Goal: Task Accomplishment & Management: Manage account settings

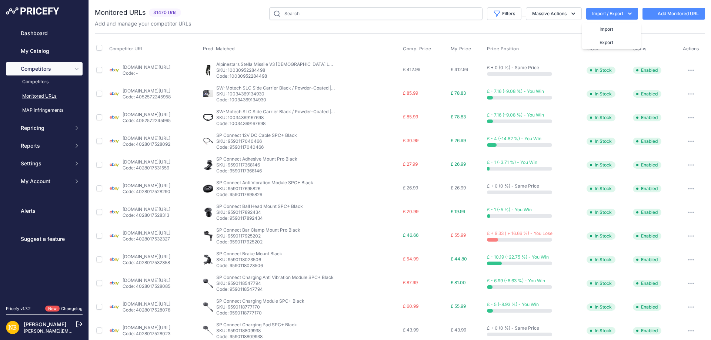
click at [506, 32] on div "Monitored URLs 31470 Urls" at bounding box center [400, 281] width 610 height 548
click at [497, 19] on button "Filters" at bounding box center [504, 13] width 34 height 13
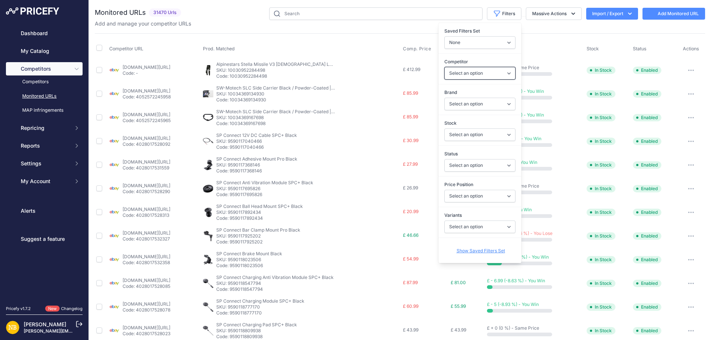
click at [453, 71] on select "Select an option [DOMAIN_NAME] [DOMAIN_NAME] [DOMAIN_NAME] [DOMAIN_NAME] [DOMAI…" at bounding box center [479, 73] width 71 height 13
select select "4347"
click at [464, 74] on select "Select an option [DOMAIN_NAME] [DOMAIN_NAME] [DOMAIN_NAME] [DOMAIN_NAME] [DOMAI…" at bounding box center [479, 73] width 71 height 13
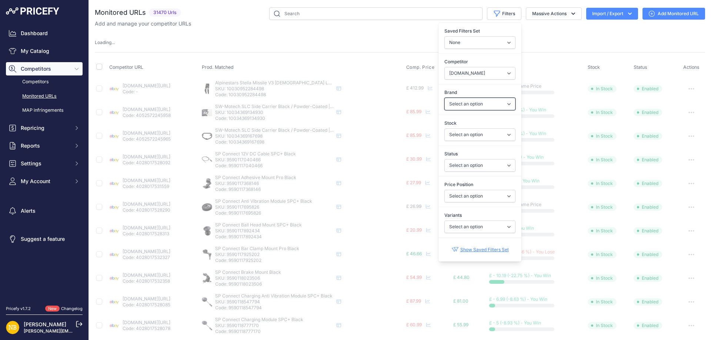
click at [460, 106] on select "Select an option 100% 13 And A Half Magazine AGV Airoh Ale Clothing Alpinestars…" at bounding box center [479, 104] width 71 height 13
select select "Nexx"
click at [444, 98] on select "Select an option 100% 13 And A Half Magazine AGV Airoh Ale Clothing Alpinestars…" at bounding box center [479, 104] width 71 height 13
select select "4347"
select select
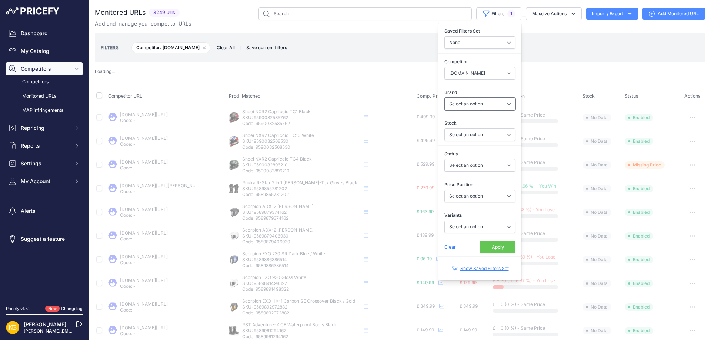
select select "Nexx"
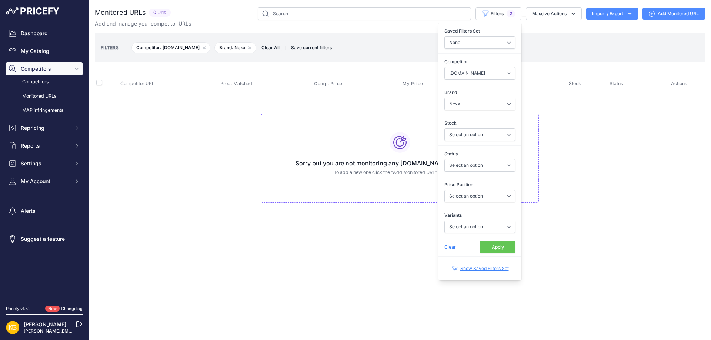
click at [492, 248] on button "Apply" at bounding box center [498, 247] width 36 height 13
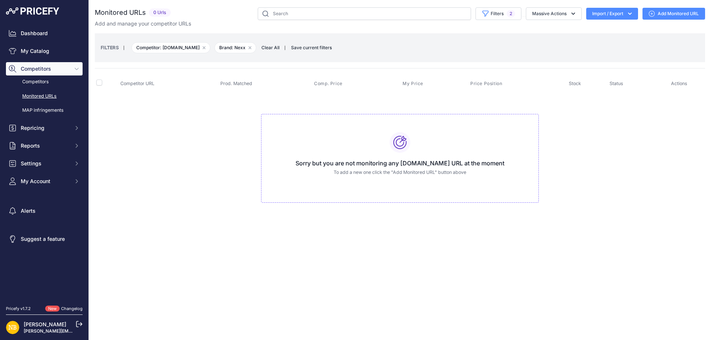
click at [266, 47] on span "Clear All" at bounding box center [271, 47] width 26 height 7
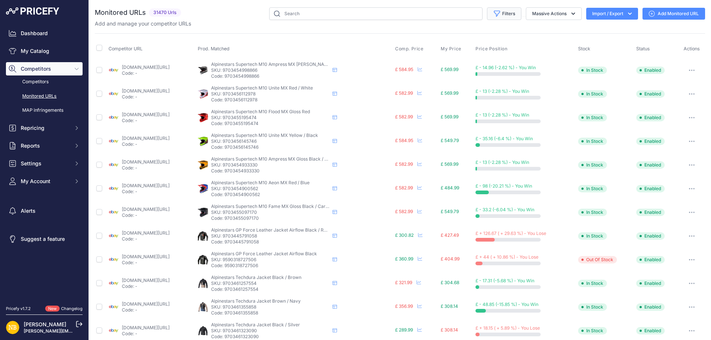
click at [500, 17] on button "Filters" at bounding box center [504, 13] width 34 height 13
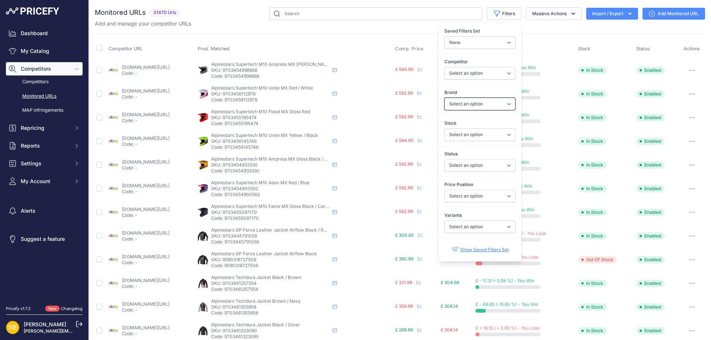
click at [469, 103] on select "Select an option 100% 13 And A Half Magazine AGV Airoh Ale Clothing Alpinestars…" at bounding box center [479, 104] width 71 height 13
select select "Macna"
click at [444, 98] on select "Select an option 100% 13 And A Half Magazine AGV Airoh Ale Clothing Alpinestars…" at bounding box center [479, 104] width 71 height 13
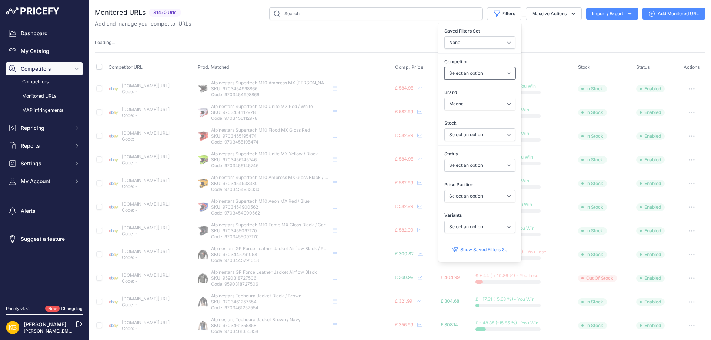
click at [461, 75] on select "Select an option [DOMAIN_NAME] [DOMAIN_NAME] [DOMAIN_NAME] [DOMAIN_NAME] [DOMAI…" at bounding box center [479, 73] width 71 height 13
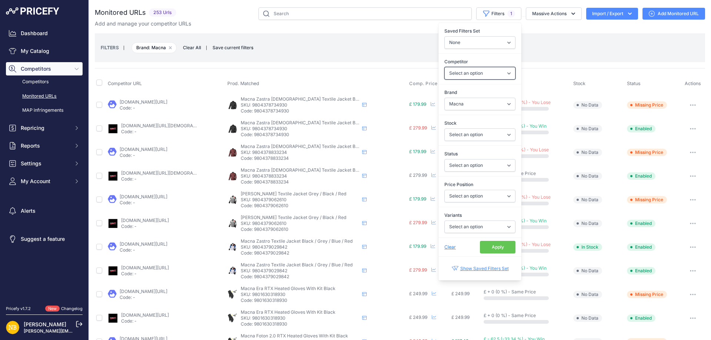
select select "4354"
click at [444, 67] on select "Select an option [DOMAIN_NAME] [DOMAIN_NAME] [DOMAIN_NAME] [DOMAIN_NAME] [DOMAI…" at bounding box center [479, 73] width 71 height 13
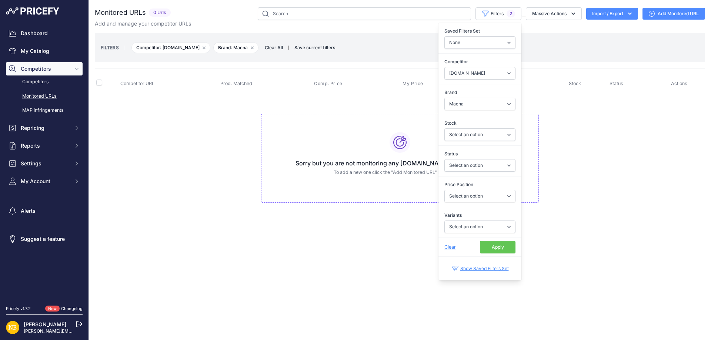
click at [491, 248] on button "Apply" at bounding box center [498, 247] width 36 height 13
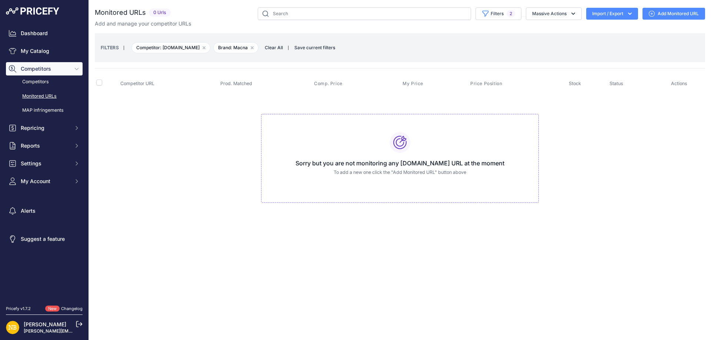
click at [338, 273] on div "Close You are not connected to the internet." at bounding box center [400, 170] width 622 height 340
click at [274, 52] on div "FILTERS | Competitor: [DOMAIN_NAME] Remove filter option Brand: Macna Remove fi…" at bounding box center [400, 48] width 598 height 20
click at [271, 50] on span "Clear All" at bounding box center [274, 47] width 26 height 7
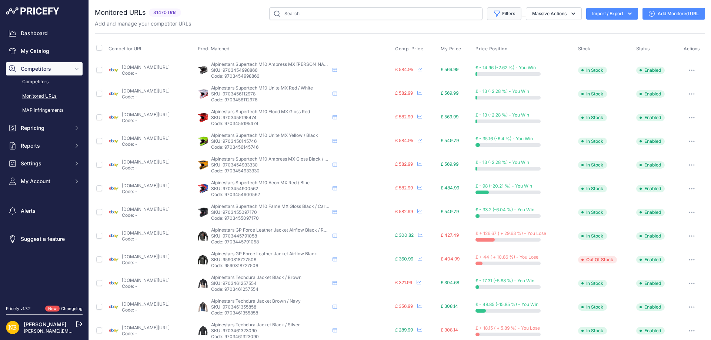
click at [506, 16] on button "Filters" at bounding box center [504, 13] width 34 height 13
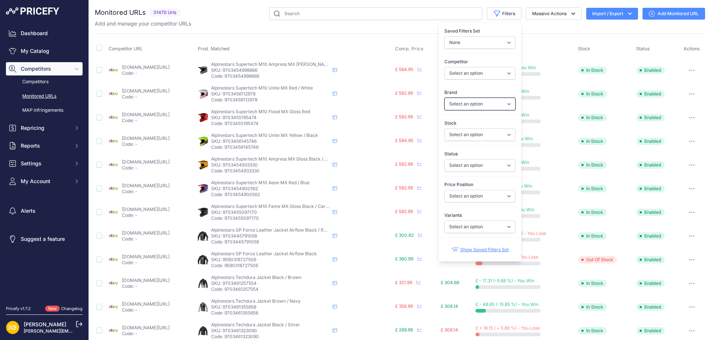
click at [447, 104] on select "Select an option 100% 13 And A Half Magazine AGV Airoh Ale Clothing Alpinestars…" at bounding box center [479, 104] width 71 height 13
select select "Forma"
click at [444, 98] on select "Select an option 100% 13 And A Half Magazine AGV Airoh Ale Clothing Alpinestars…" at bounding box center [479, 104] width 71 height 13
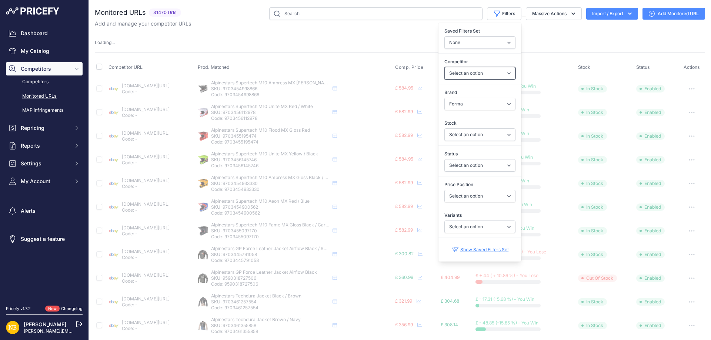
click at [450, 72] on select "Select an option [DOMAIN_NAME] [DOMAIN_NAME] [DOMAIN_NAME] [DOMAIN_NAME] [DOMAI…" at bounding box center [479, 73] width 71 height 13
select select "15386"
click at [444, 67] on select "Select an option [DOMAIN_NAME] [DOMAIN_NAME] [DOMAIN_NAME] [DOMAIN_NAME] [DOMAI…" at bounding box center [479, 73] width 71 height 13
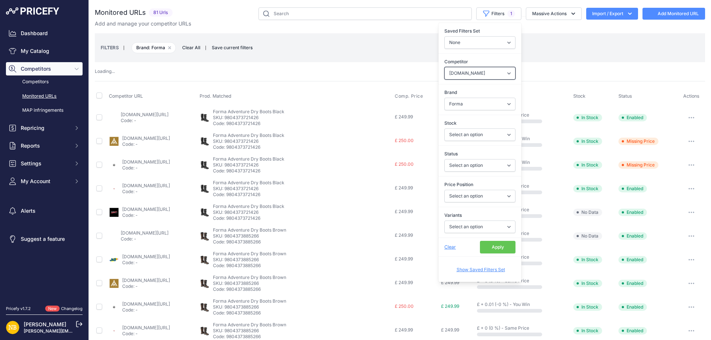
select select
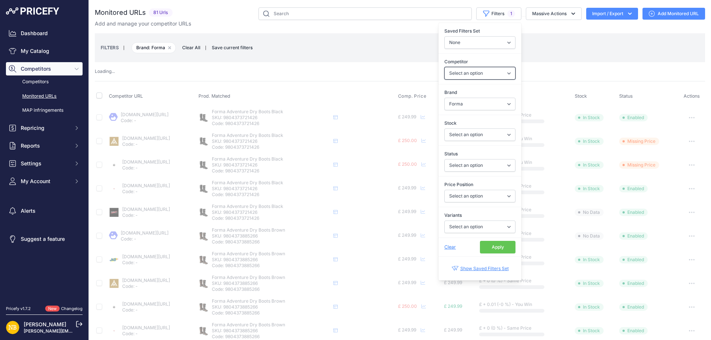
select select "15386"
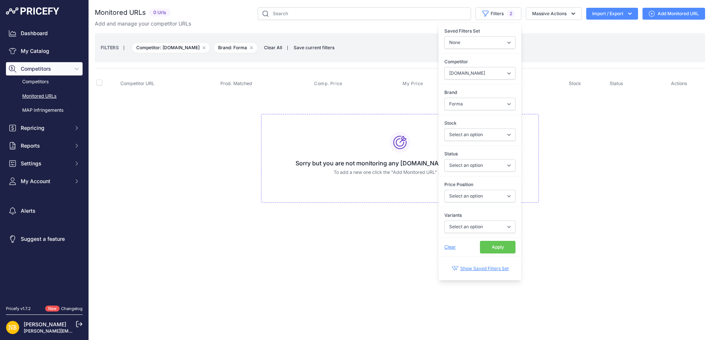
click at [506, 248] on button "Apply" at bounding box center [498, 247] width 36 height 13
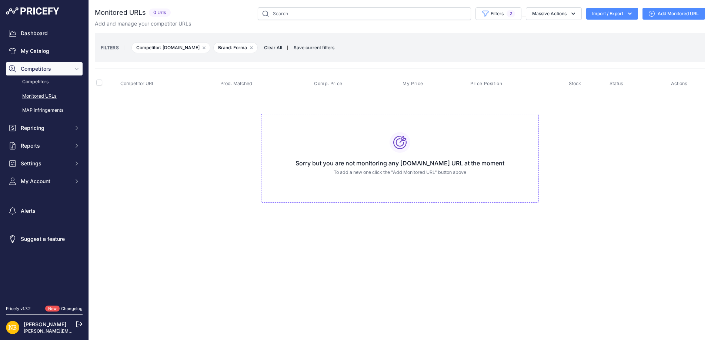
click at [268, 47] on span "Clear All" at bounding box center [273, 47] width 26 height 7
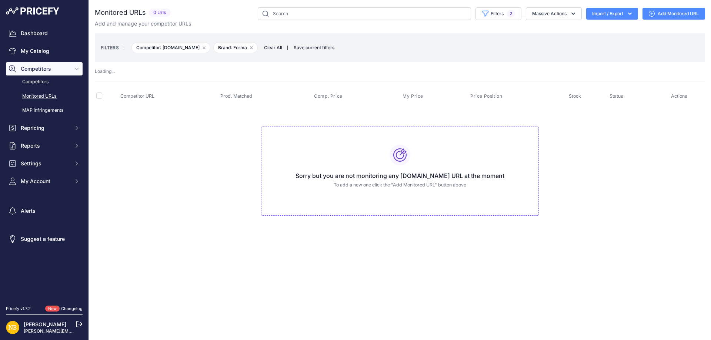
select select
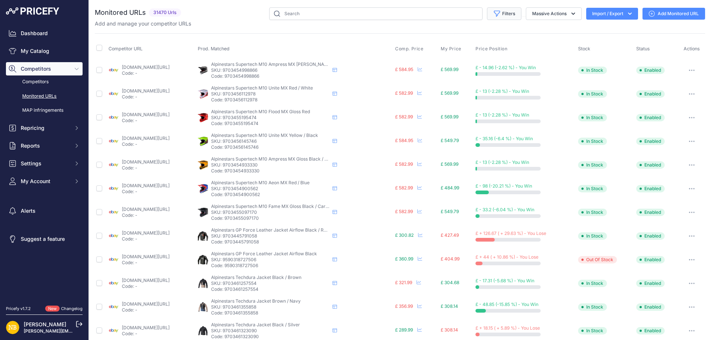
click at [504, 12] on button "Filters" at bounding box center [504, 13] width 34 height 13
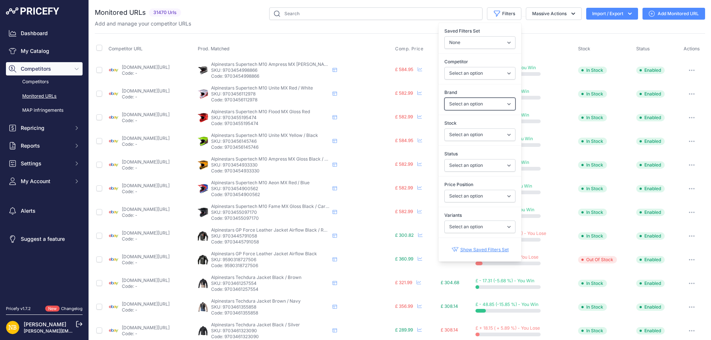
click at [460, 100] on select "Select an option 100% 13 And A Half Magazine AGV Airoh Ale Clothing Alpinestars…" at bounding box center [479, 104] width 71 height 13
select select "Forma"
click at [444, 98] on select "Select an option 100% 13 And A Half Magazine AGV Airoh Ale Clothing Alpinestars…" at bounding box center [479, 104] width 71 height 13
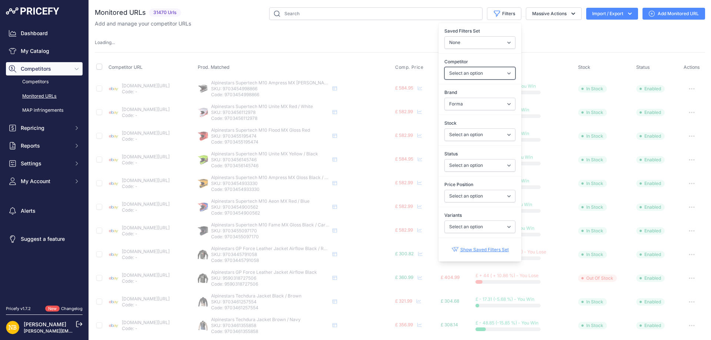
click at [461, 67] on select "Select an option [DOMAIN_NAME] [DOMAIN_NAME] [DOMAIN_NAME] [DOMAIN_NAME] [DOMAI…" at bounding box center [479, 73] width 71 height 13
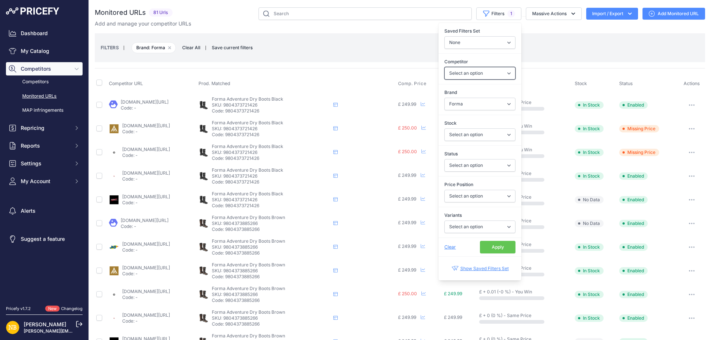
select select "4354"
click at [444, 67] on select "Select an option [DOMAIN_NAME] [DOMAIN_NAME] [DOMAIN_NAME] [DOMAIN_NAME] [DOMAI…" at bounding box center [479, 73] width 71 height 13
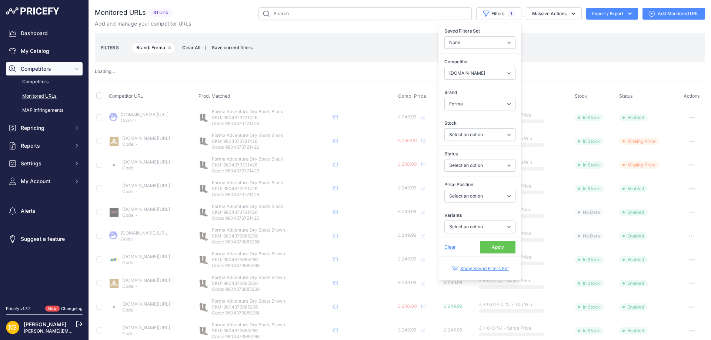
click at [494, 250] on button "Apply" at bounding box center [498, 247] width 36 height 13
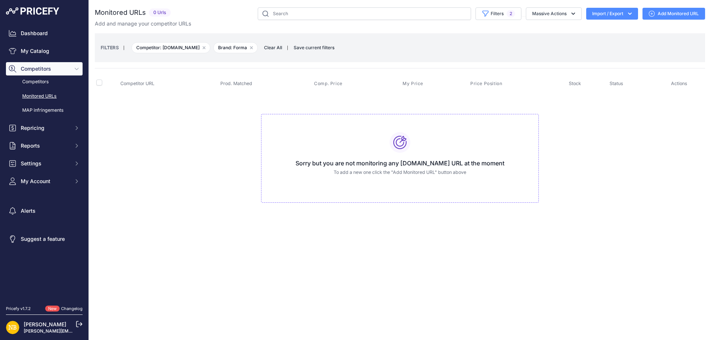
click at [271, 48] on span "Clear All" at bounding box center [273, 47] width 26 height 7
click at [219, 199] on td "Sorry but you are not monitoring any [DOMAIN_NAME] URL at the moment To add a n…" at bounding box center [400, 155] width 610 height 125
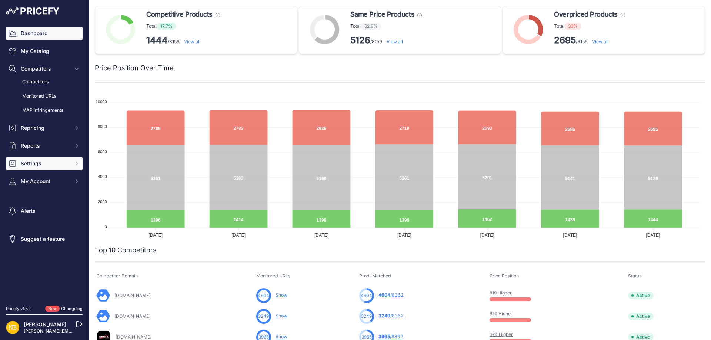
click at [40, 162] on span "Settings" at bounding box center [45, 163] width 48 height 7
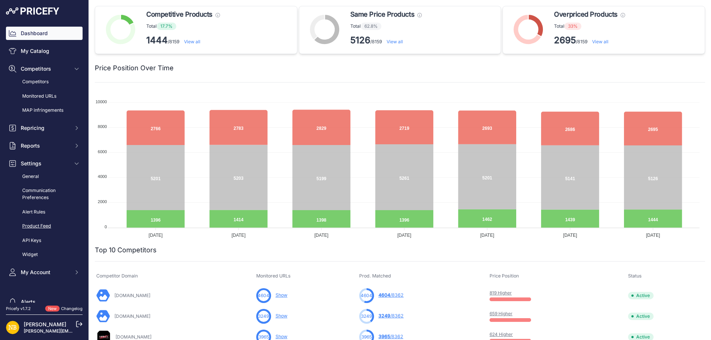
click at [28, 223] on link "Product Feed" at bounding box center [44, 226] width 77 height 13
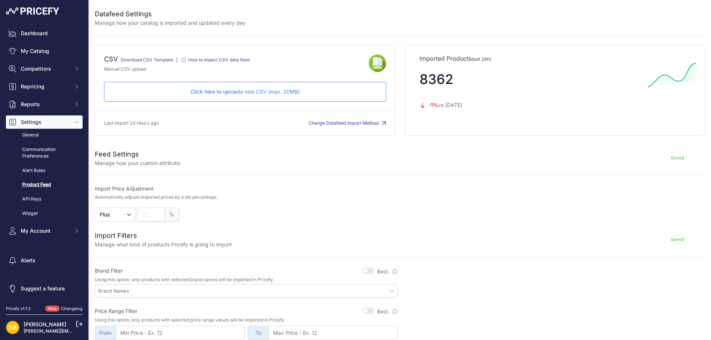
click at [255, 88] on p "Click here to upload a new CSV (max. 20MB)" at bounding box center [244, 91] width 269 height 7
click at [263, 95] on p "Click here to upload a new CSV (max. 20MB)" at bounding box center [244, 91] width 269 height 7
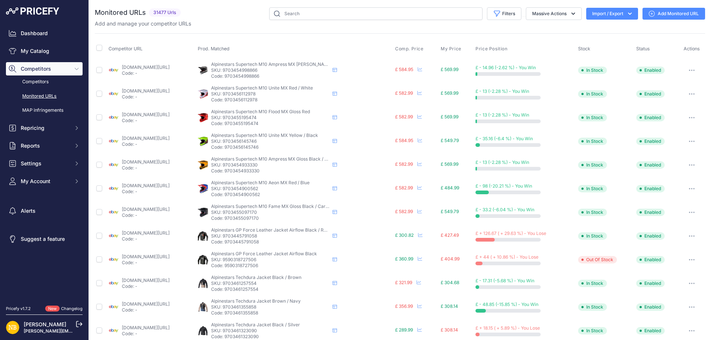
click at [626, 16] on icon "button" at bounding box center [629, 13] width 7 height 7
click at [601, 30] on span "Import" at bounding box center [606, 29] width 14 height 6
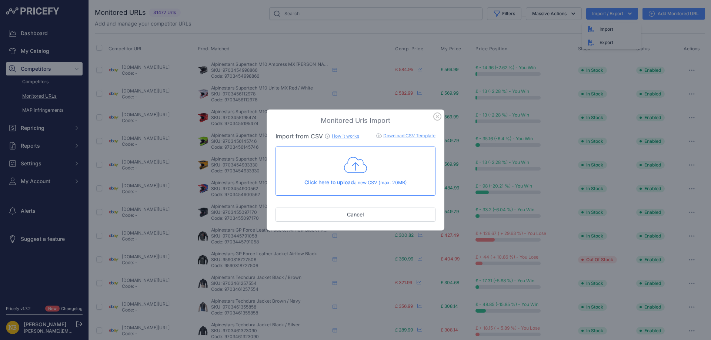
click at [353, 168] on icon at bounding box center [355, 165] width 23 height 19
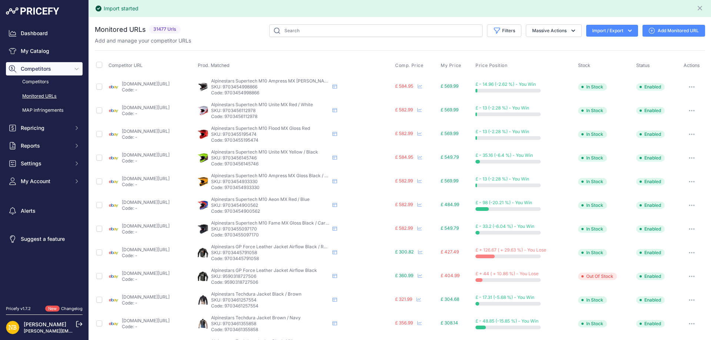
click at [626, 32] on icon "button" at bounding box center [629, 30] width 7 height 7
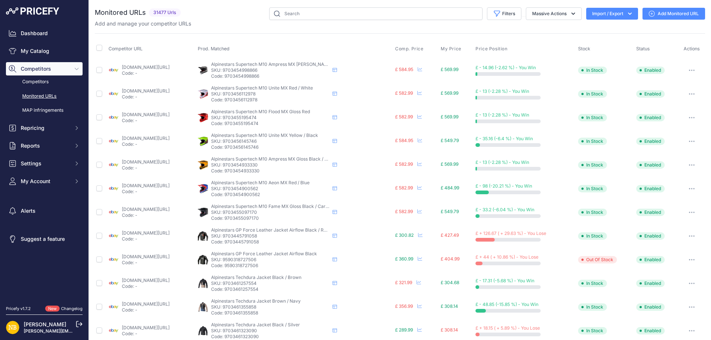
click at [628, 14] on button "Import / Export" at bounding box center [612, 14] width 52 height 12
click at [195, 37] on div "Competitor URL Prod. Matched Comp. Price My Price" at bounding box center [400, 282] width 610 height 499
click at [503, 11] on button "Filters" at bounding box center [504, 13] width 34 height 13
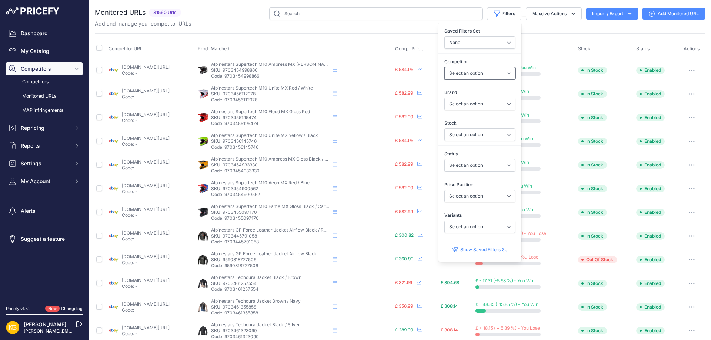
click at [453, 73] on select "Select an option [DOMAIN_NAME] [DOMAIN_NAME] [DOMAIN_NAME] [DOMAIN_NAME] [DOMAI…" at bounding box center [479, 73] width 71 height 13
select select "54218"
click at [444, 67] on select "Select an option [DOMAIN_NAME] [DOMAIN_NAME] [DOMAIN_NAME] [DOMAIN_NAME] [DOMAI…" at bounding box center [479, 73] width 71 height 13
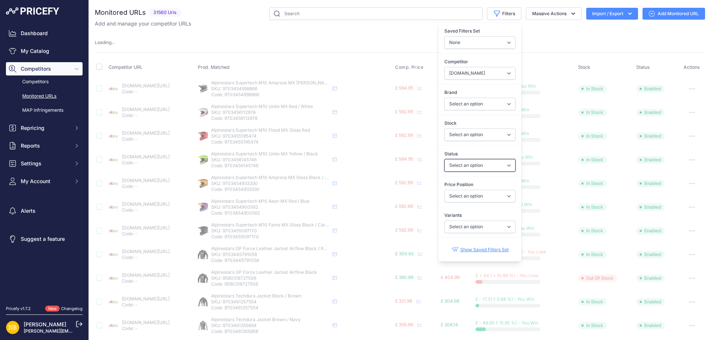
click at [451, 167] on select "Select an option Enabled Disabled In progress Scraping Failed Not Found Missing…" at bounding box center [479, 165] width 71 height 13
select select "2"
click at [444, 159] on select "Select an option Enabled Disabled In progress Scraping Failed Not Found Missing…" at bounding box center [479, 165] width 71 height 13
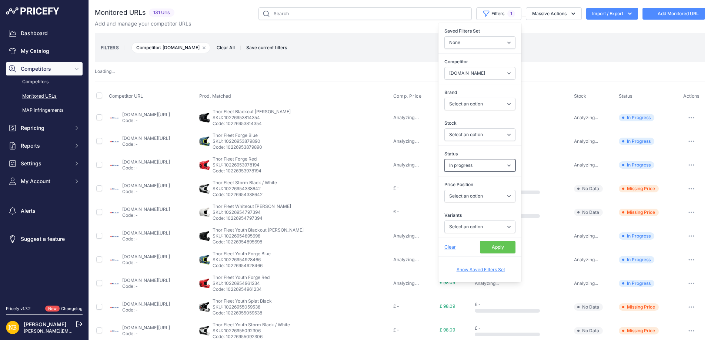
select select "54218"
select select
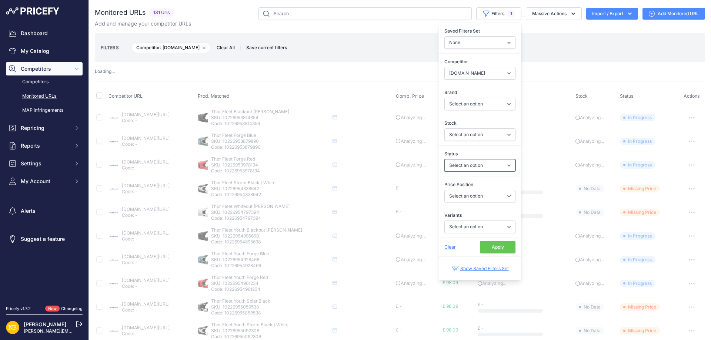
select select "2"
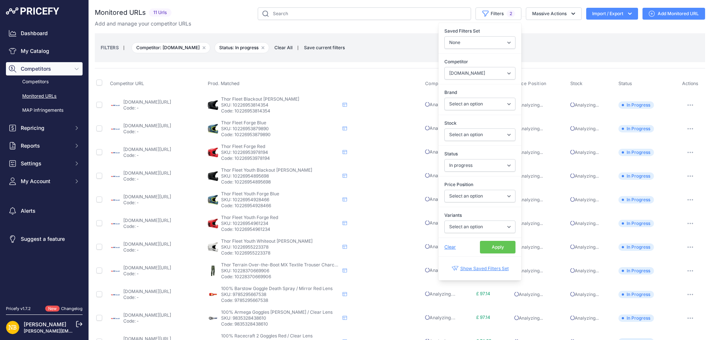
click at [486, 247] on button "Apply" at bounding box center [498, 247] width 36 height 13
